Goal: Information Seeking & Learning: Learn about a topic

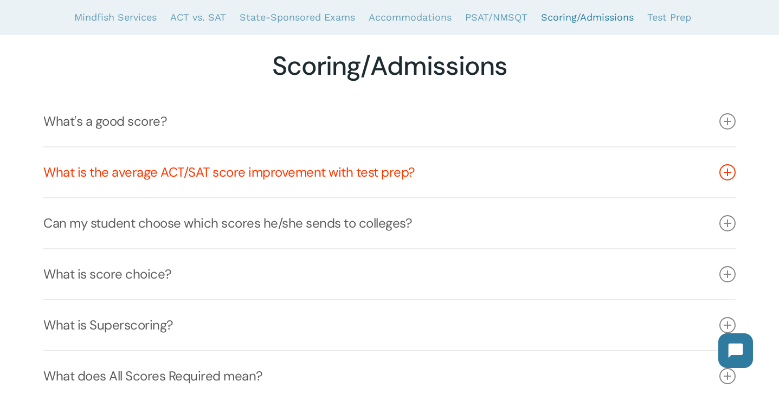
click at [353, 178] on link "What is the average ACT/SAT score improvement with test prep?" at bounding box center [389, 172] width 692 height 50
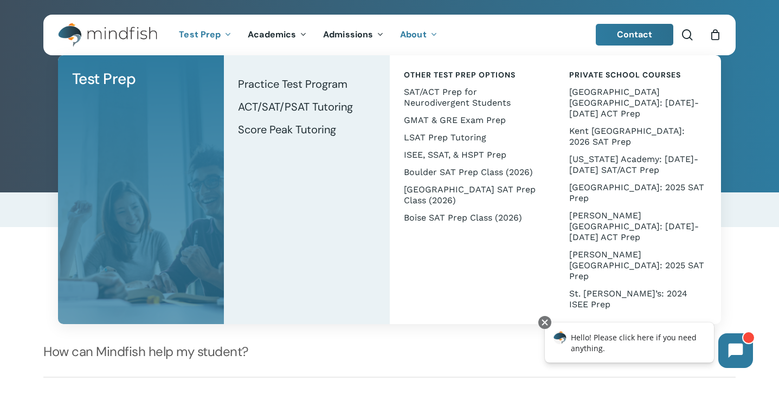
click at [123, 35] on img "Main Menu" at bounding box center [102, 35] width 88 height 24
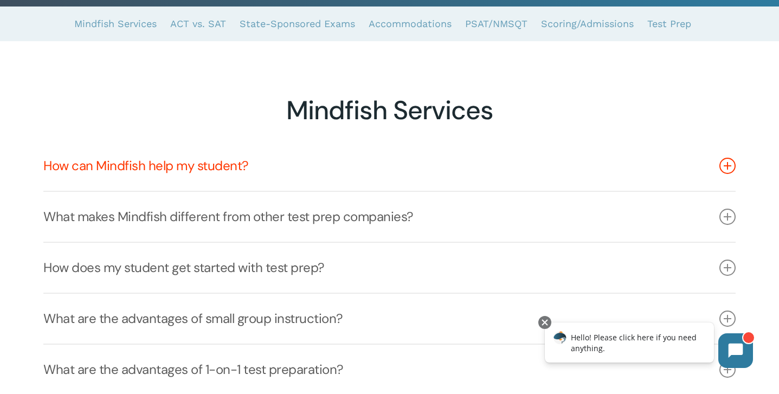
scroll to position [3, 0]
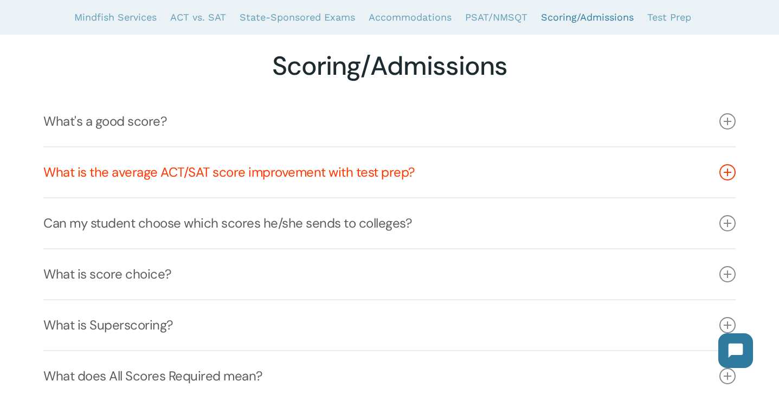
click at [249, 179] on link "What is the average ACT/SAT score improvement with test prep?" at bounding box center [389, 172] width 692 height 50
